Goal: Complete application form: Complete application form

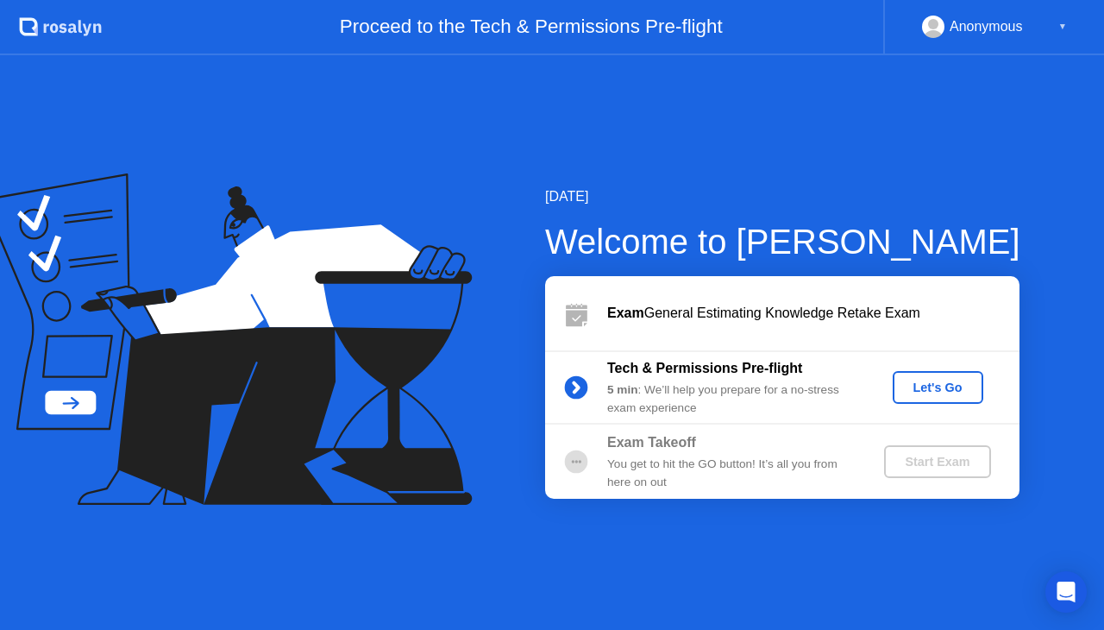
click at [944, 381] on div "Let's Go" at bounding box center [938, 387] width 77 height 14
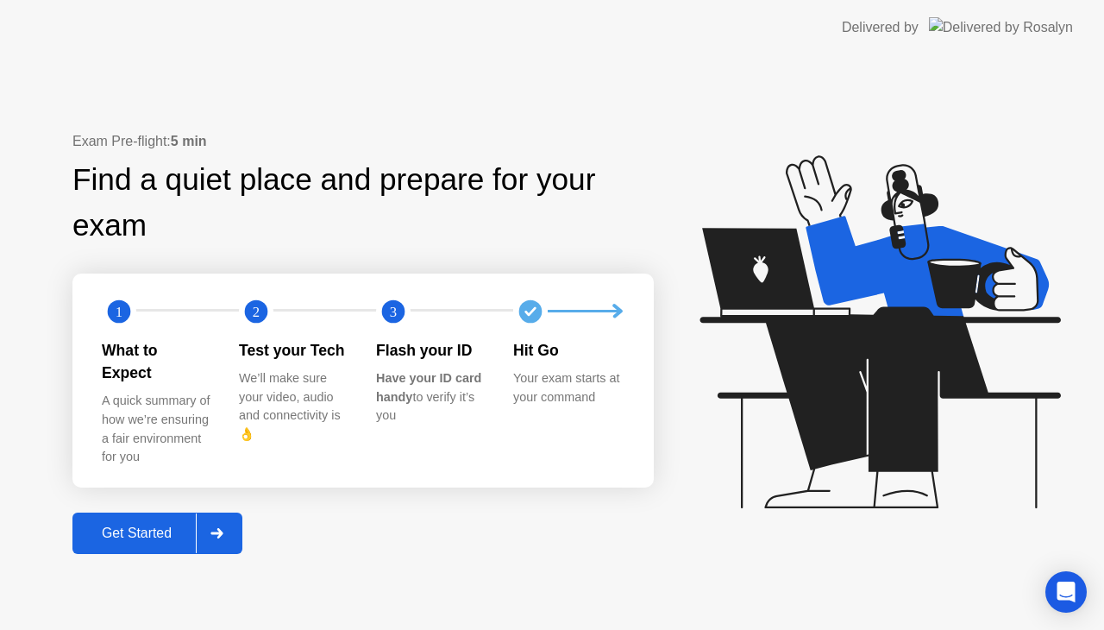
click at [145, 525] on div "Get Started" at bounding box center [137, 533] width 118 height 16
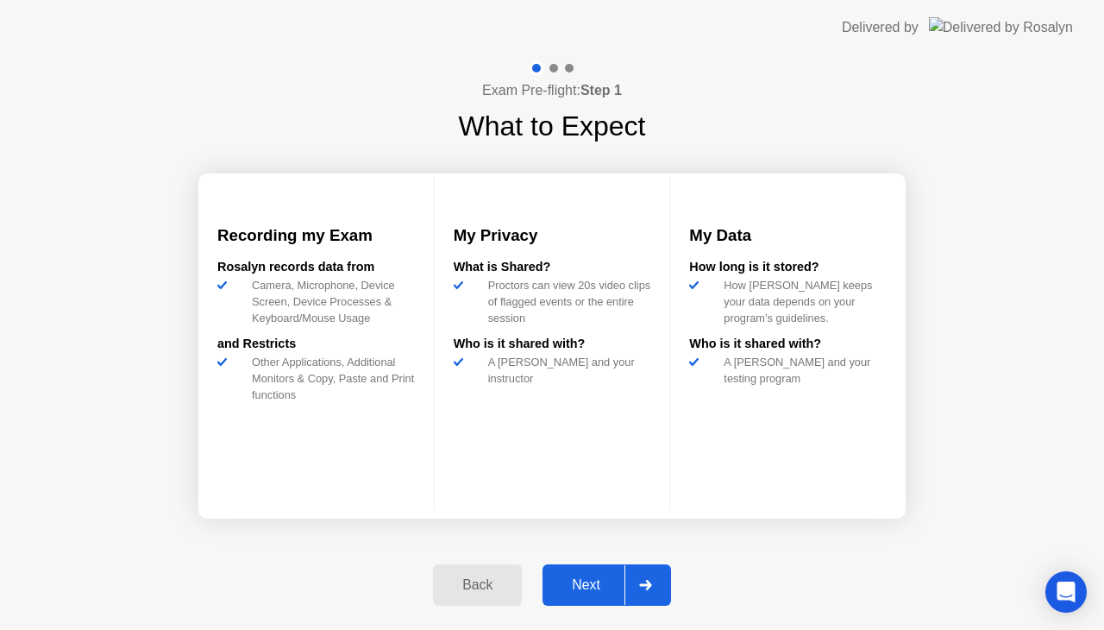
click at [593, 592] on div "Next" at bounding box center [586, 585] width 77 height 16
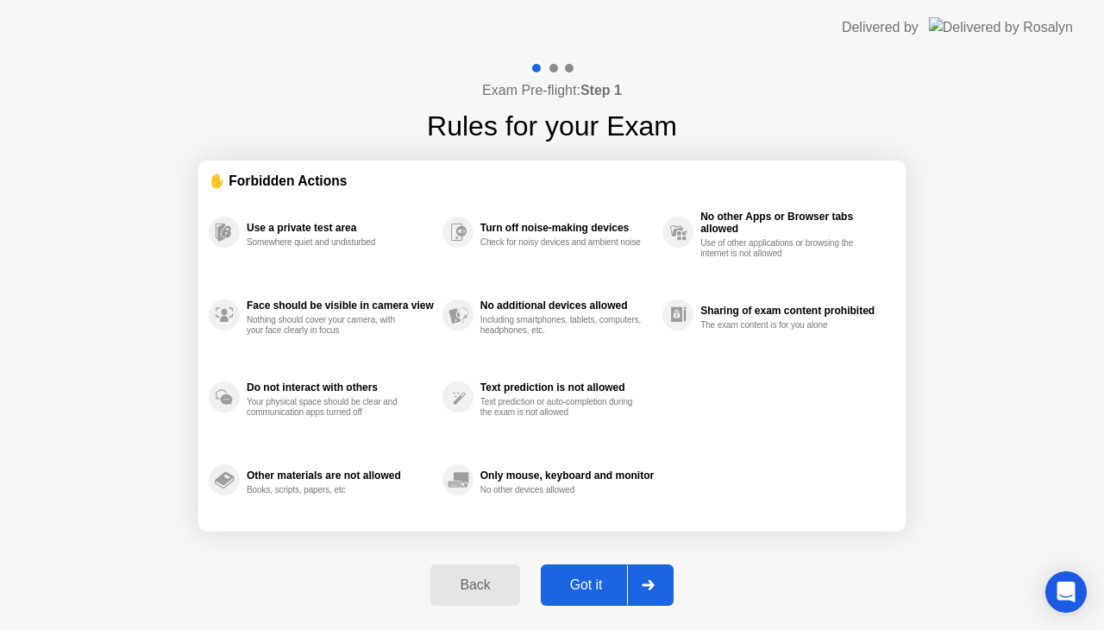
click at [579, 583] on div "Got it" at bounding box center [586, 585] width 81 height 16
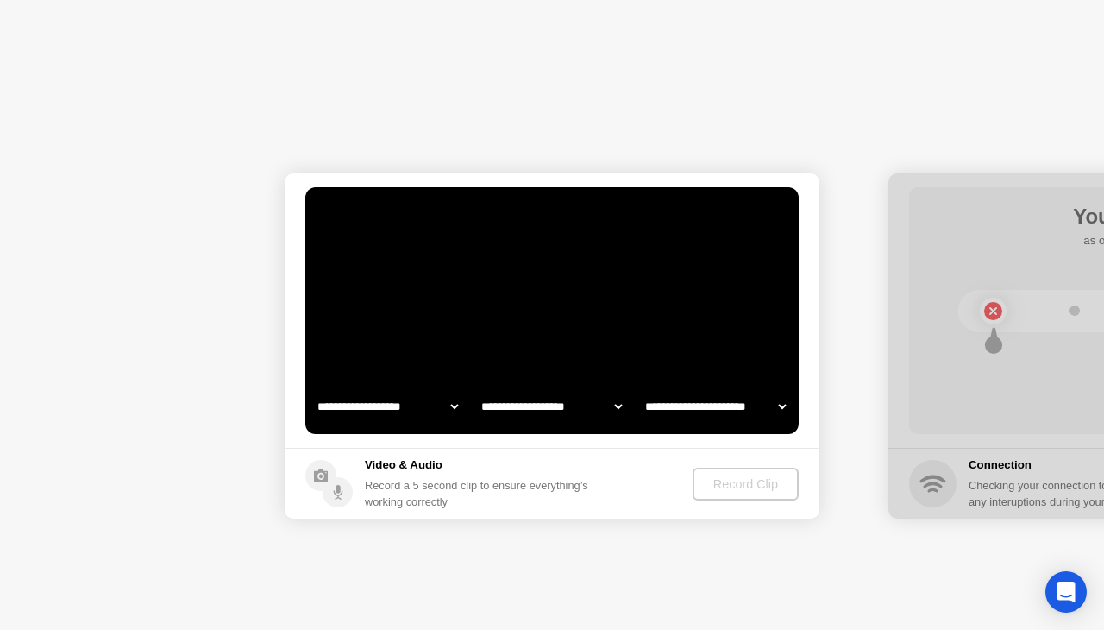
select select "**********"
select select "*******"
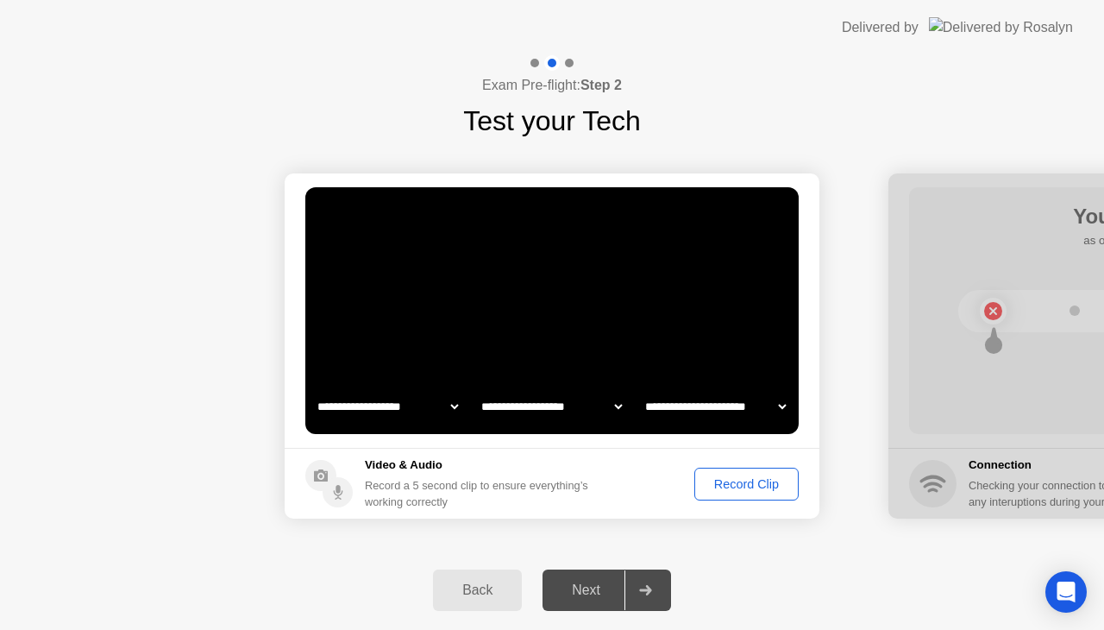
click at [738, 485] on div "Record Clip" at bounding box center [747, 484] width 92 height 14
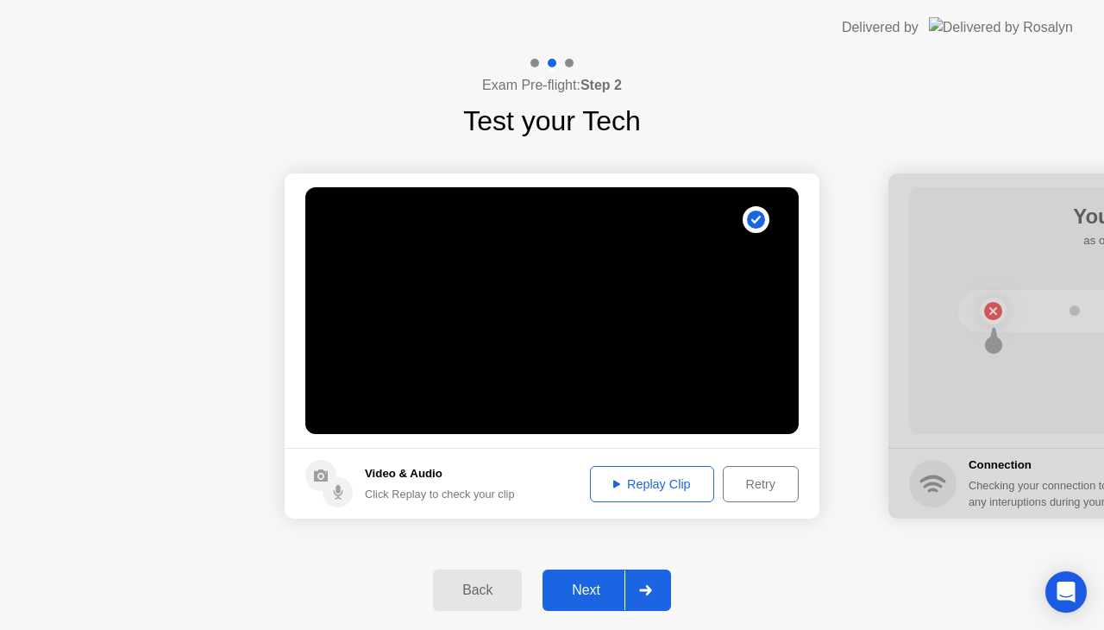
click at [670, 481] on div "Replay Clip" at bounding box center [652, 484] width 112 height 14
click at [598, 588] on div "Next" at bounding box center [586, 590] width 77 height 16
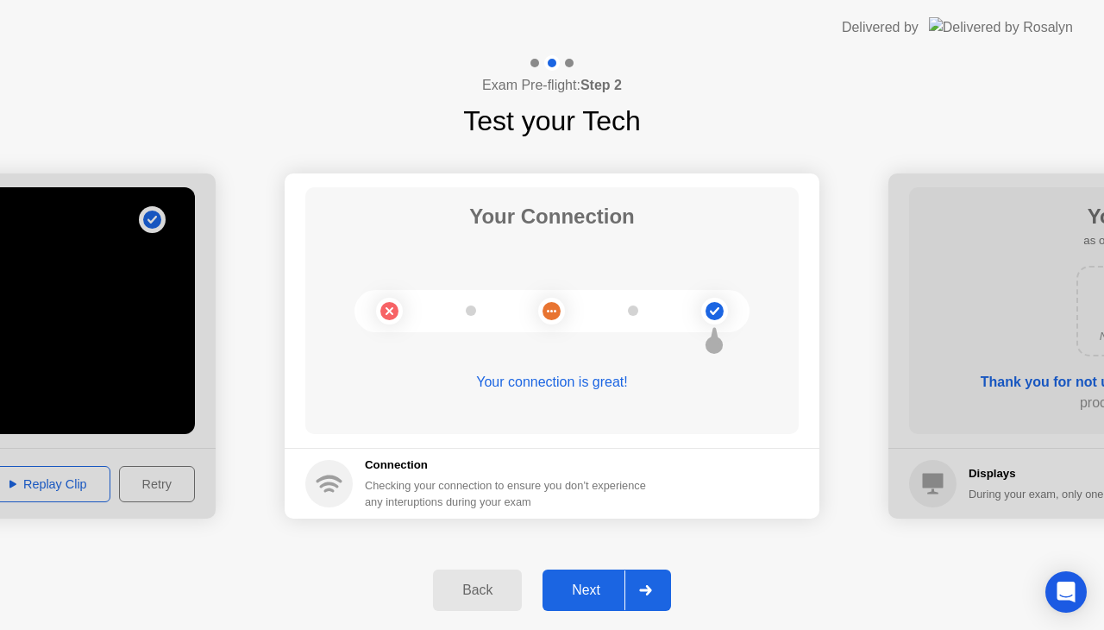
click at [594, 582] on div "Next" at bounding box center [586, 590] width 77 height 16
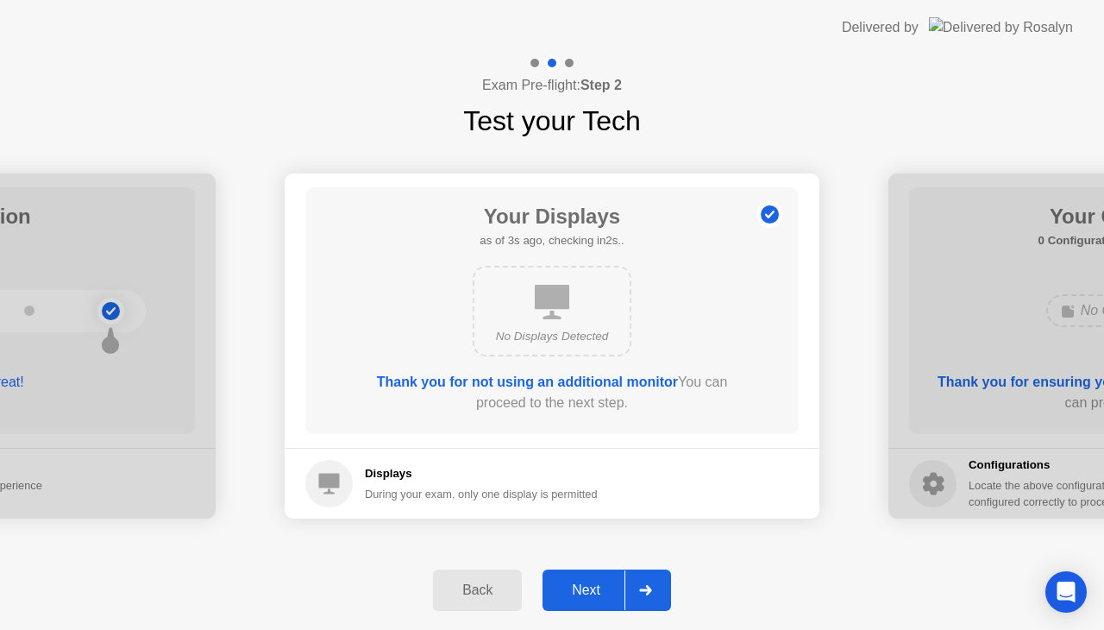
click at [598, 590] on div "Next" at bounding box center [586, 590] width 77 height 16
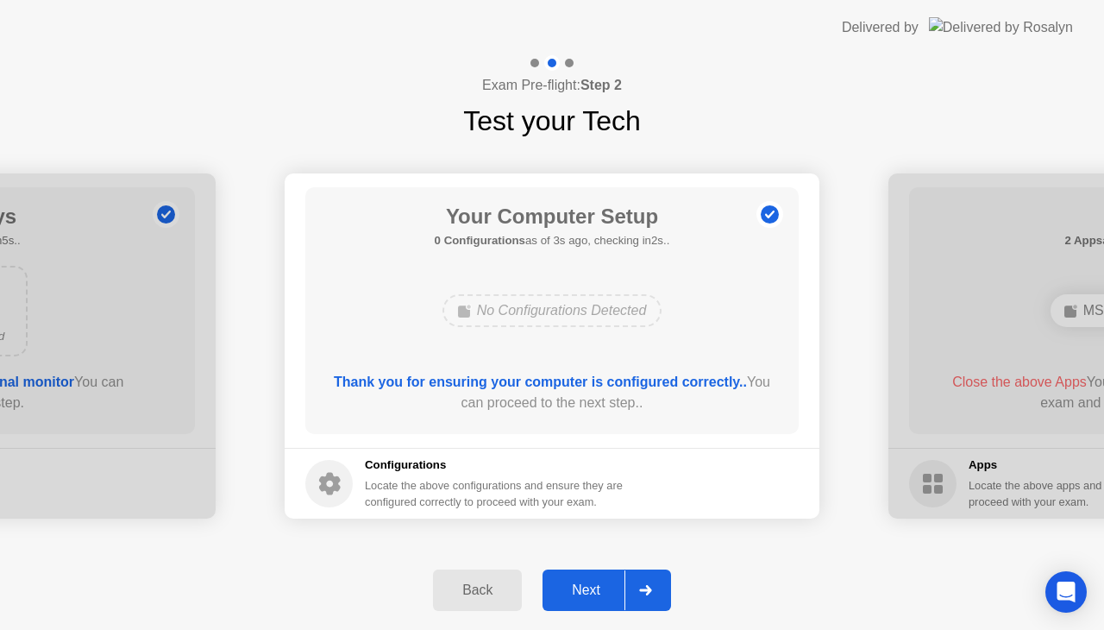
click at [597, 588] on div "Next" at bounding box center [586, 590] width 77 height 16
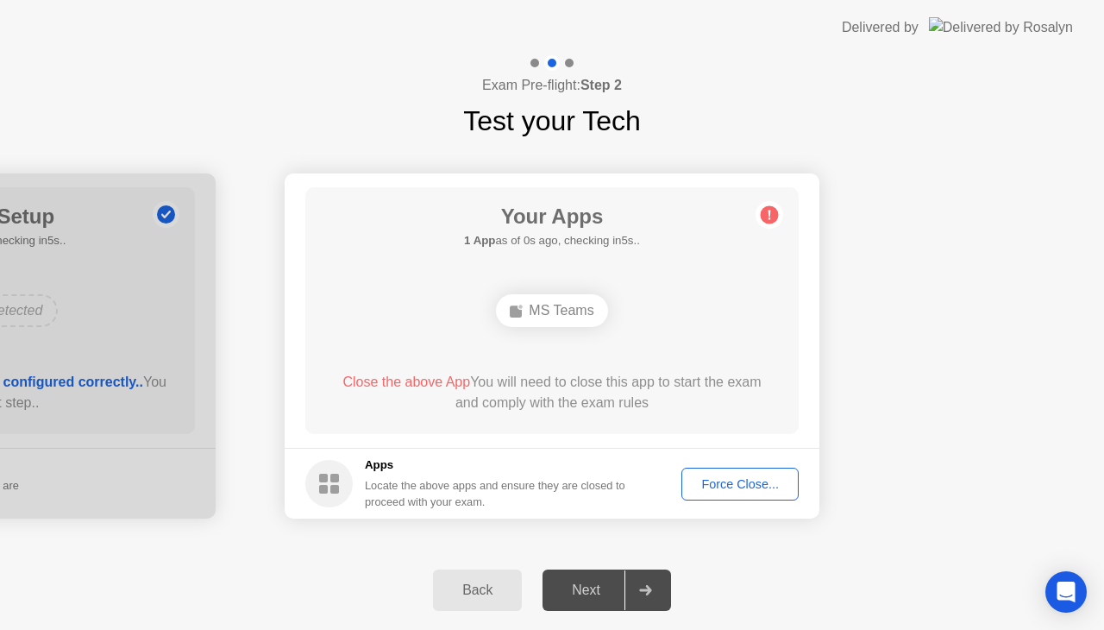
click at [733, 481] on div "Force Close..." at bounding box center [740, 484] width 105 height 14
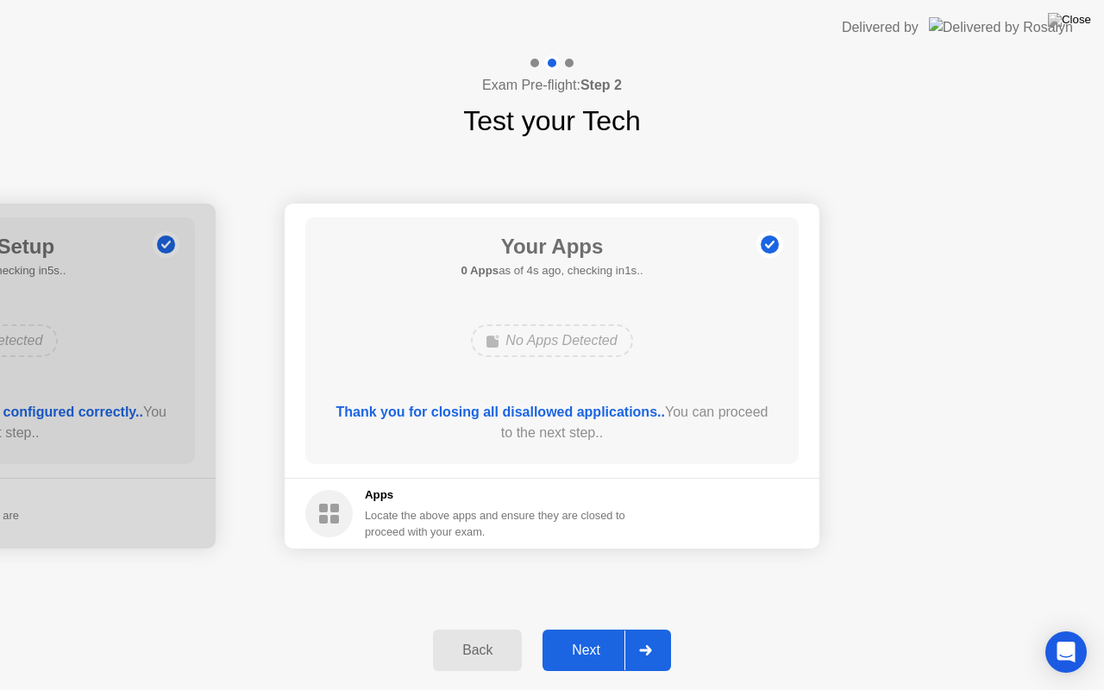
click at [601, 629] on div "Next" at bounding box center [586, 651] width 77 height 16
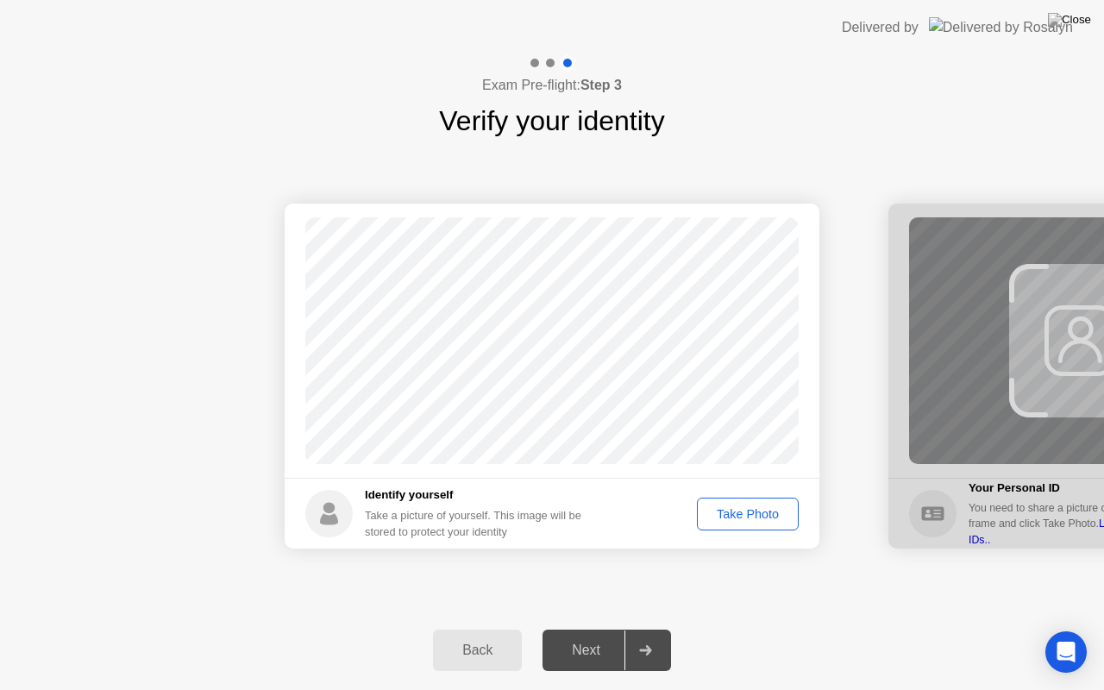
click at [757, 516] on div "Take Photo" at bounding box center [748, 514] width 90 height 14
click at [588, 629] on div "Next" at bounding box center [586, 651] width 77 height 16
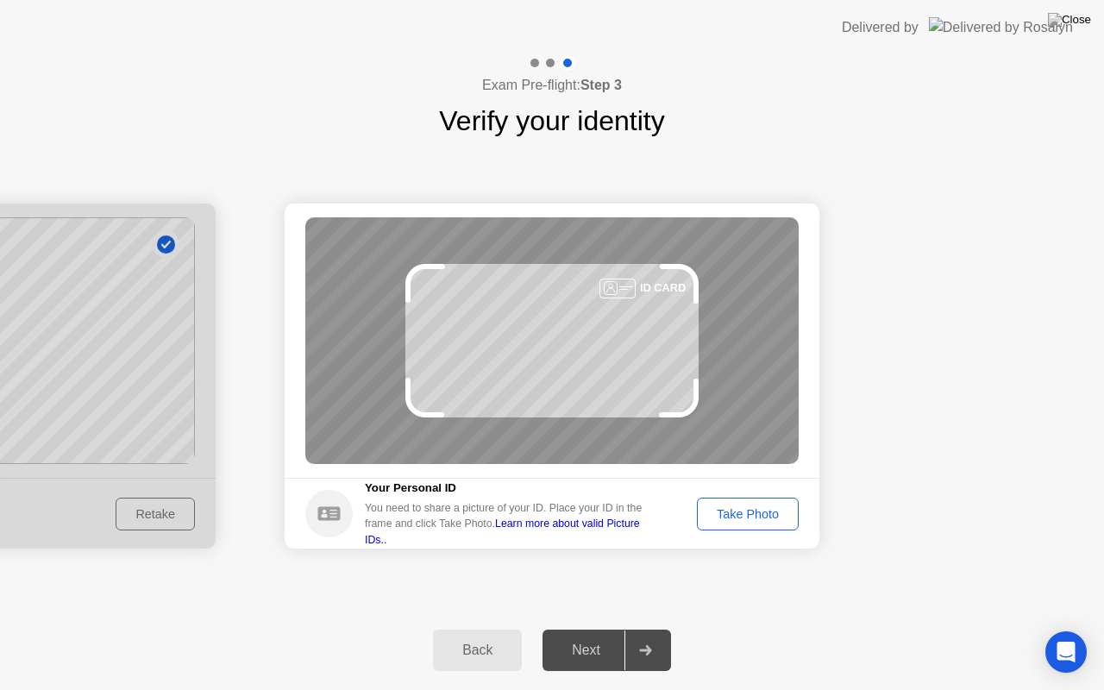
click at [744, 508] on div "Take Photo" at bounding box center [748, 514] width 90 height 14
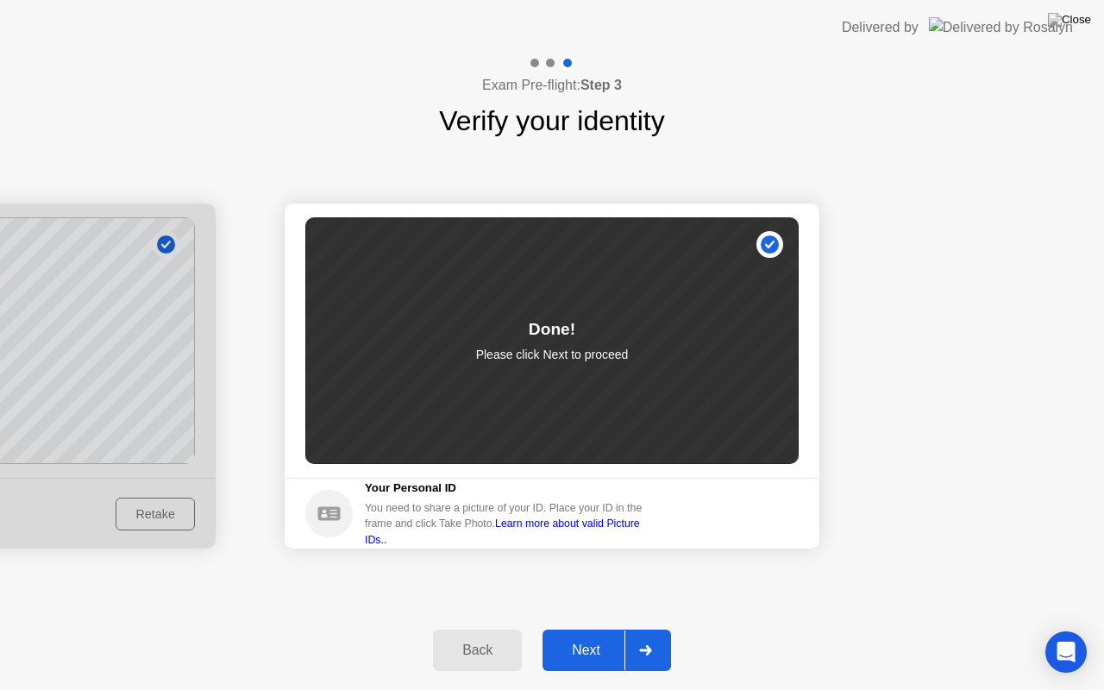
click at [583, 629] on div "Next" at bounding box center [586, 651] width 77 height 16
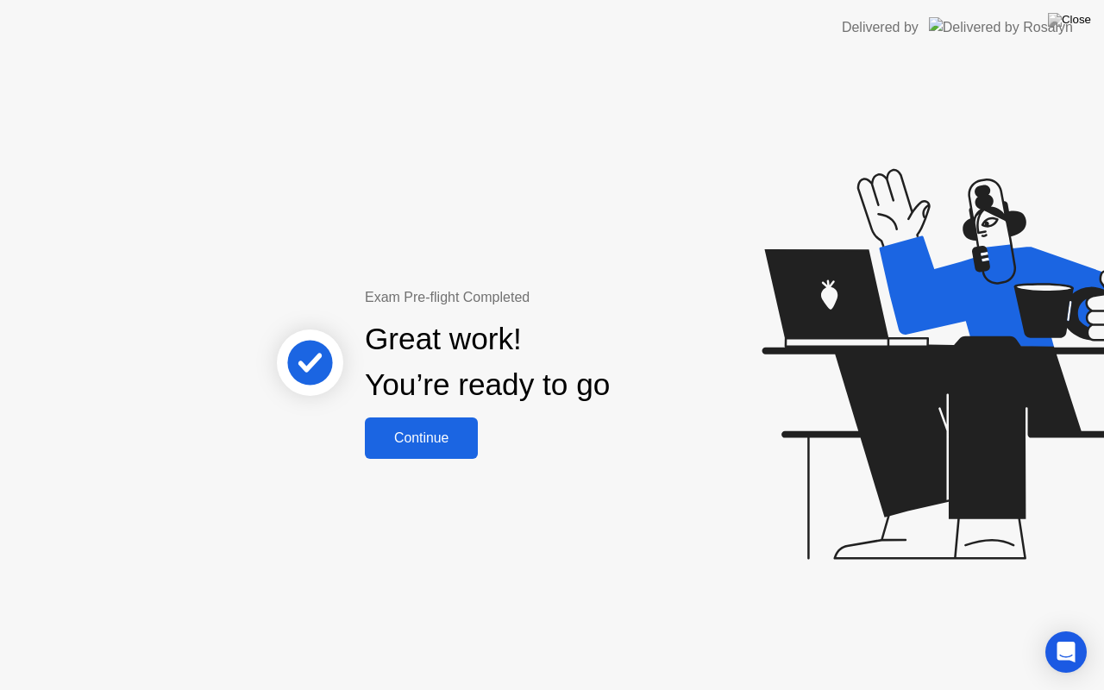
click at [412, 431] on div "Continue" at bounding box center [421, 439] width 103 height 16
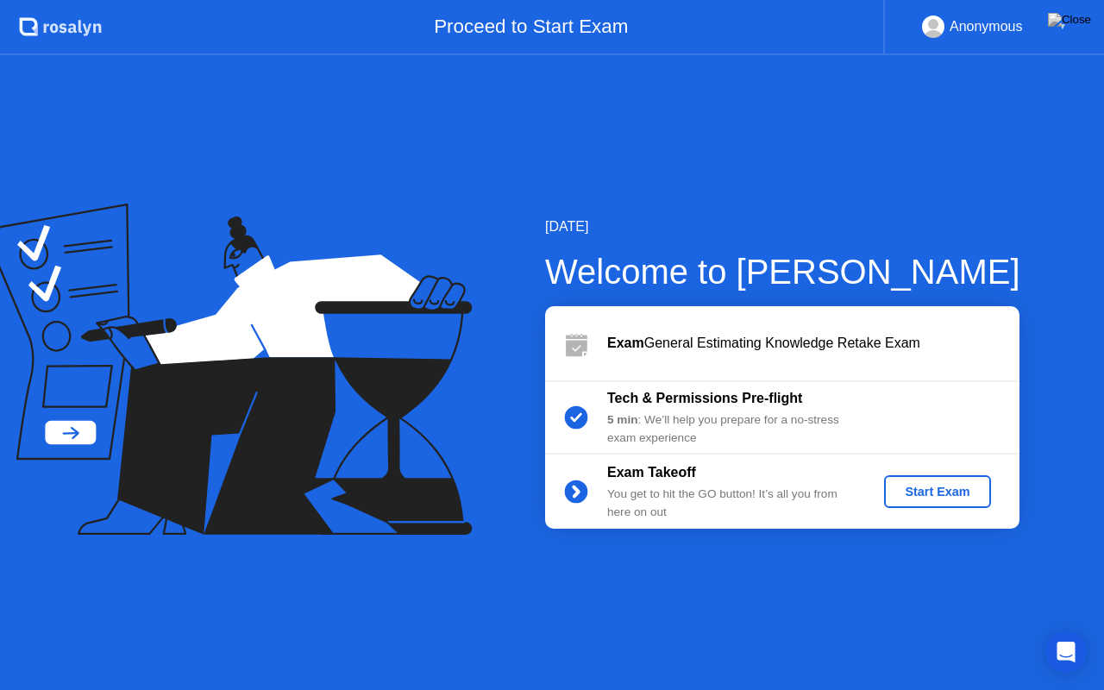
click at [937, 495] on div "Start Exam" at bounding box center [937, 492] width 92 height 14
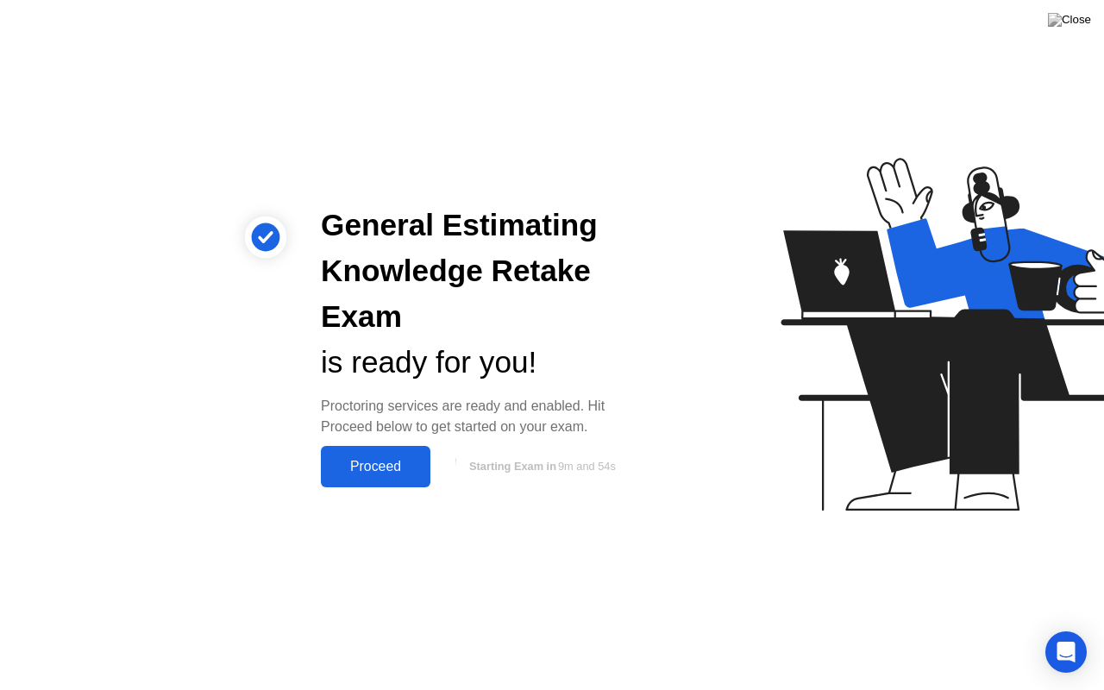
click at [350, 462] on div "Proceed" at bounding box center [375, 467] width 99 height 16
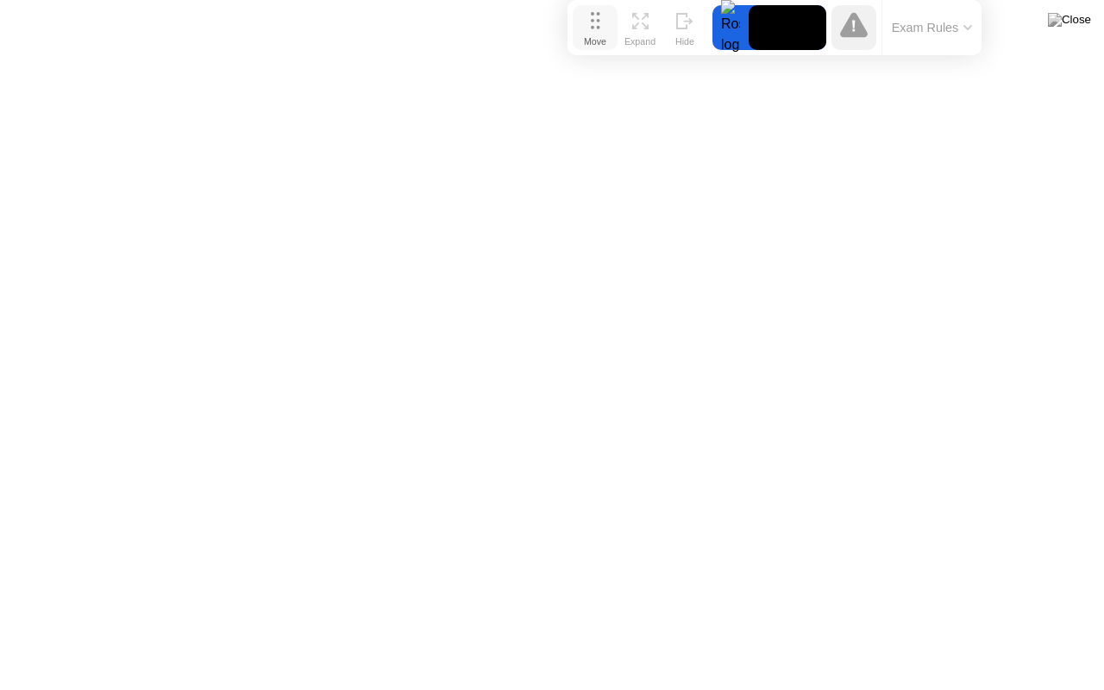
drag, startPoint x: 369, startPoint y: 664, endPoint x: 592, endPoint y: 27, distance: 675.3
click at [592, 27] on button "Move" at bounding box center [595, 27] width 45 height 45
